Goal: Find specific page/section: Find specific page/section

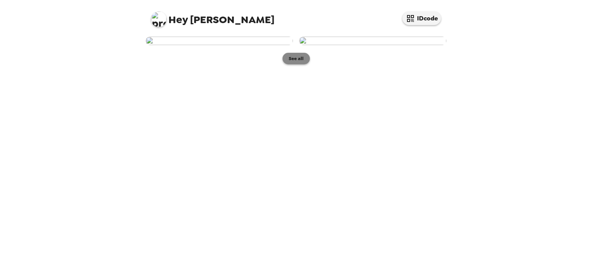
click at [301, 64] on button "See all" at bounding box center [295, 59] width 27 height 12
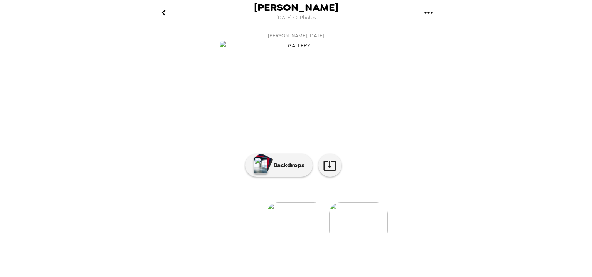
scroll to position [56, 0]
click at [293, 170] on p "Backdrops" at bounding box center [286, 165] width 35 height 9
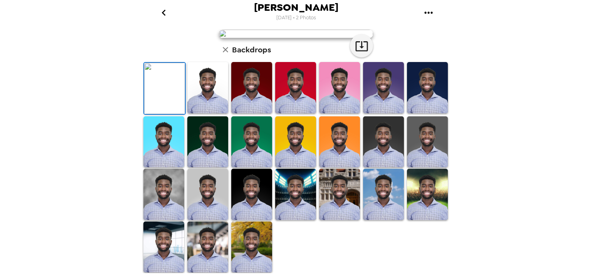
scroll to position [185, 0]
click at [203, 100] on img at bounding box center [207, 87] width 41 height 51
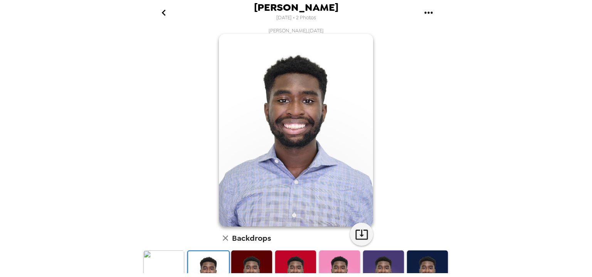
scroll to position [0, 0]
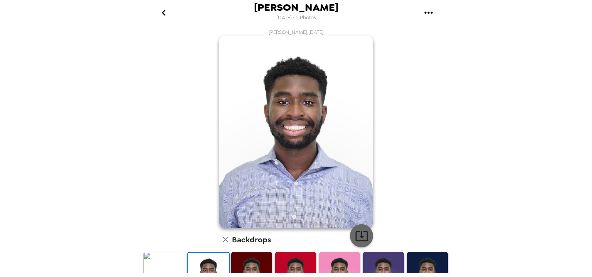
click at [361, 230] on icon "button" at bounding box center [361, 235] width 13 height 13
